Goal: Information Seeking & Learning: Stay updated

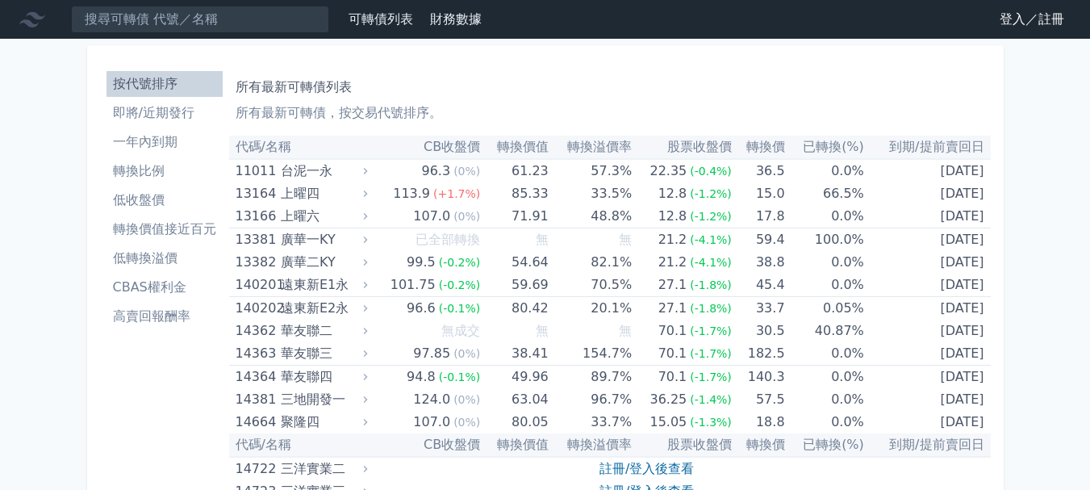
click at [1026, 18] on link "登入／註冊" at bounding box center [1032, 19] width 90 height 26
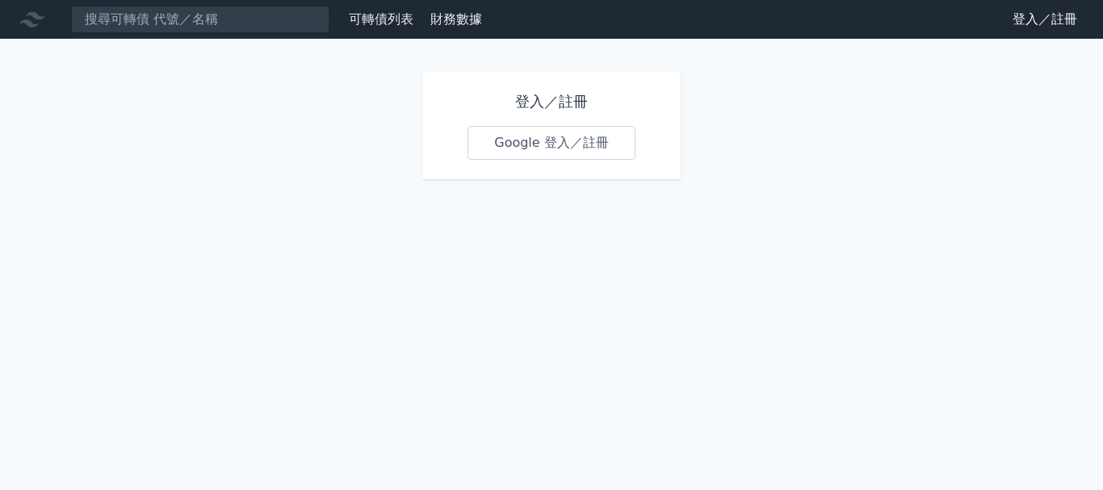
click at [522, 140] on link "Google 登入／註冊" at bounding box center [551, 143] width 168 height 34
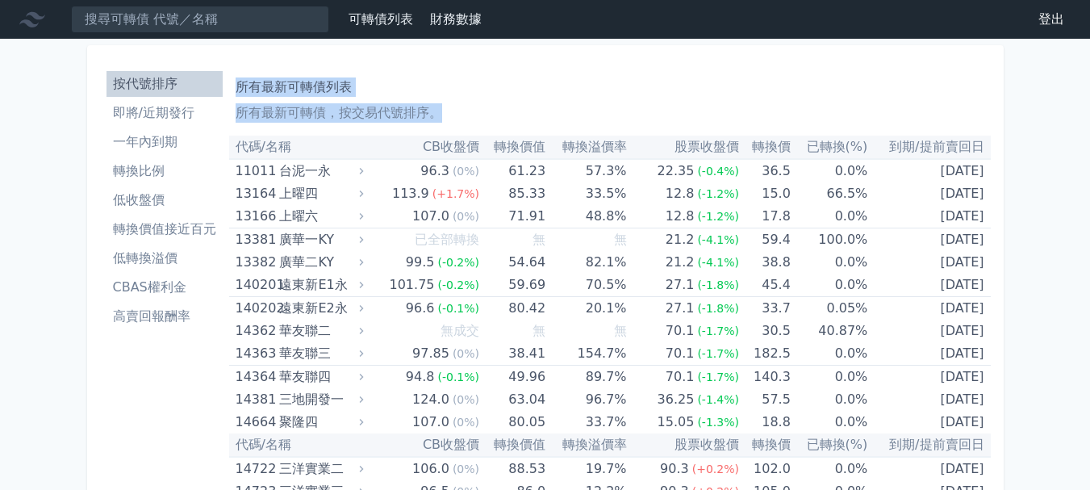
drag, startPoint x: 238, startPoint y: 87, endPoint x: 1061, endPoint y: 170, distance: 827.5
copy div "所有最新可轉債列表 所有最新可轉債，按交易代號排序。"
click at [137, 145] on li "一年內到期" at bounding box center [165, 141] width 116 height 19
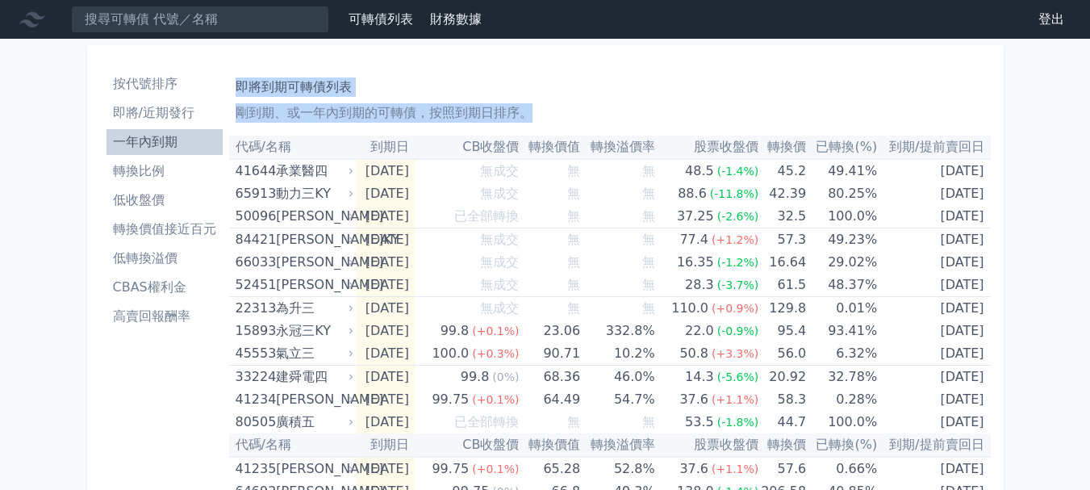
drag, startPoint x: 236, startPoint y: 84, endPoint x: 1014, endPoint y: 149, distance: 780.8
copy div "即將到期可轉債列表 剛到期、或一年內到期的可轉債，按照到期日排序。"
click at [134, 112] on li "即將/近期發行" at bounding box center [165, 112] width 116 height 19
